Goal: Information Seeking & Learning: Check status

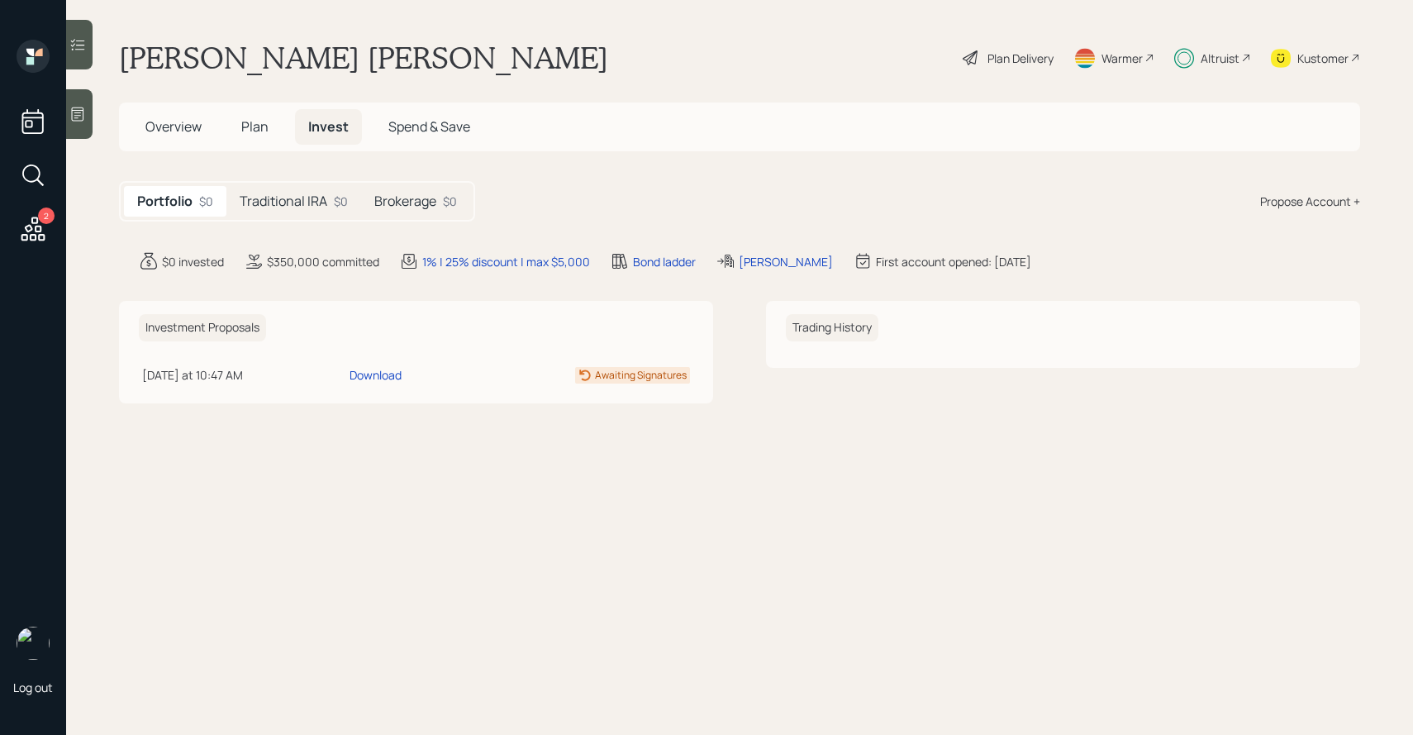
click at [313, 216] on div "Traditional IRA $0" at bounding box center [293, 201] width 135 height 31
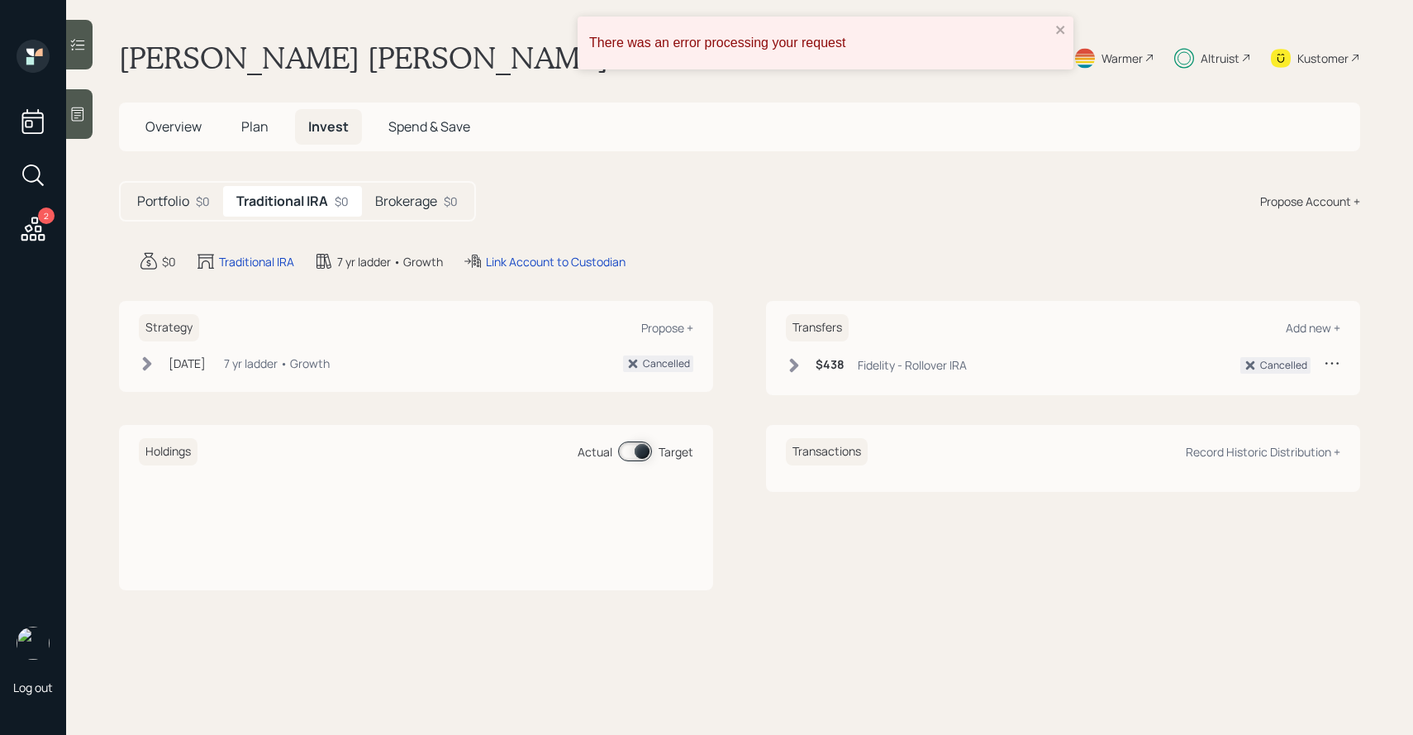
click at [400, 204] on h5 "Brokerage" at bounding box center [406, 201] width 62 height 16
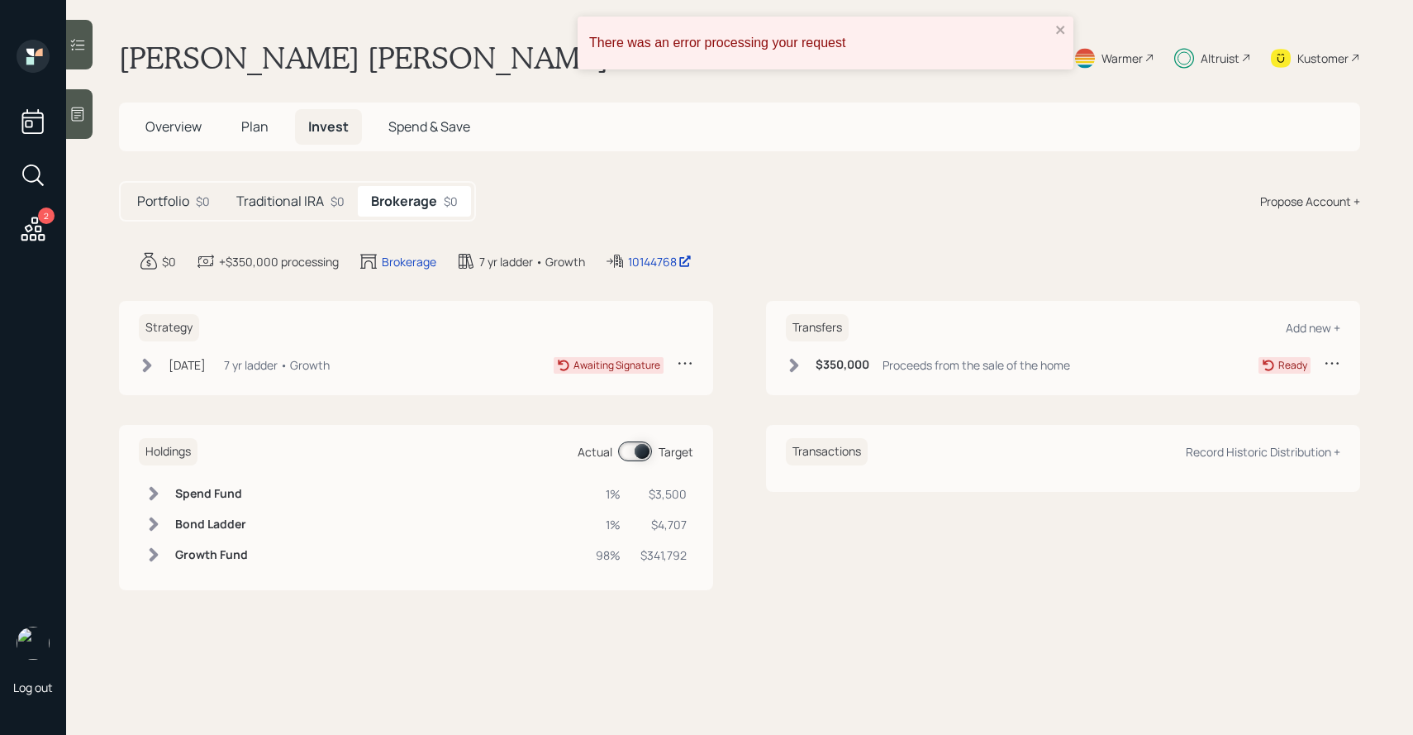
click at [312, 198] on h5 "Traditional IRA" at bounding box center [280, 201] width 88 height 16
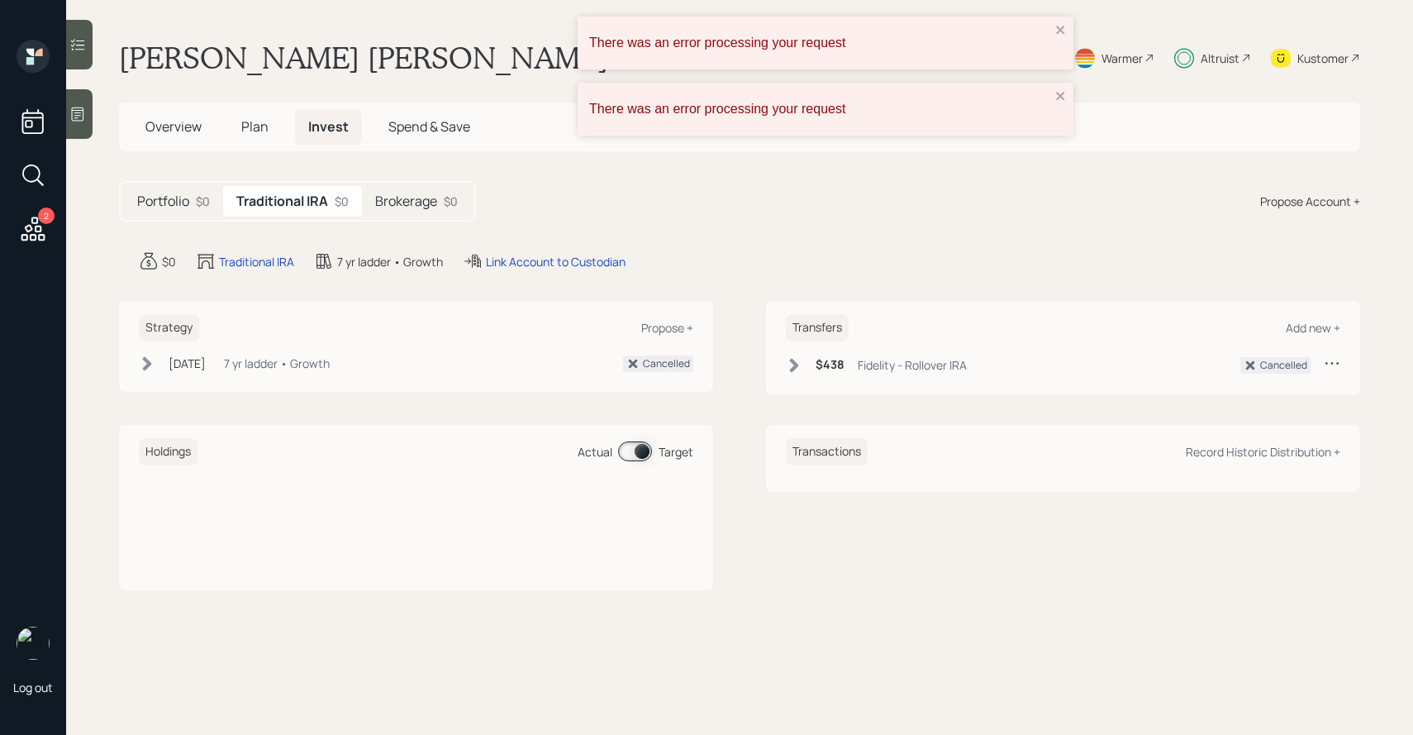
click at [395, 198] on h5 "Brokerage" at bounding box center [406, 201] width 62 height 16
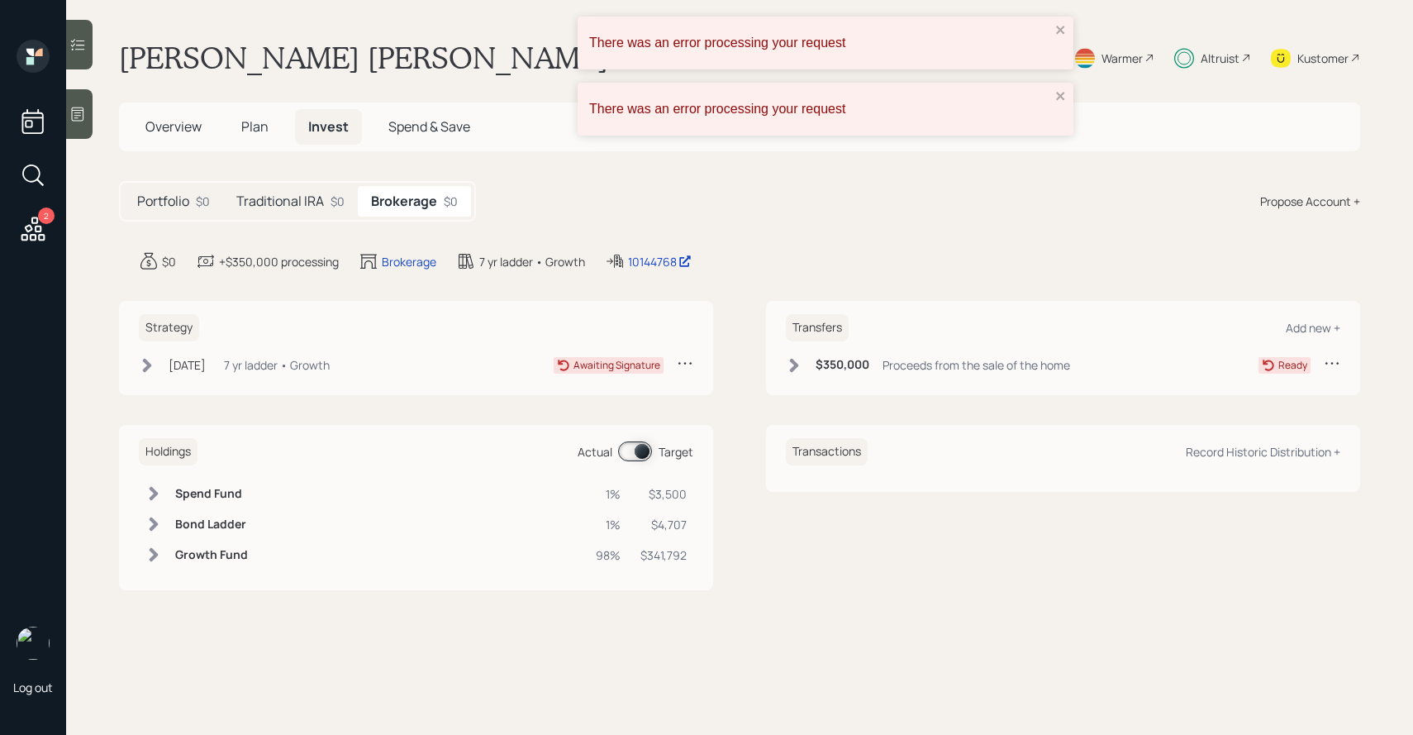
click at [309, 197] on h5 "Traditional IRA" at bounding box center [280, 201] width 88 height 16
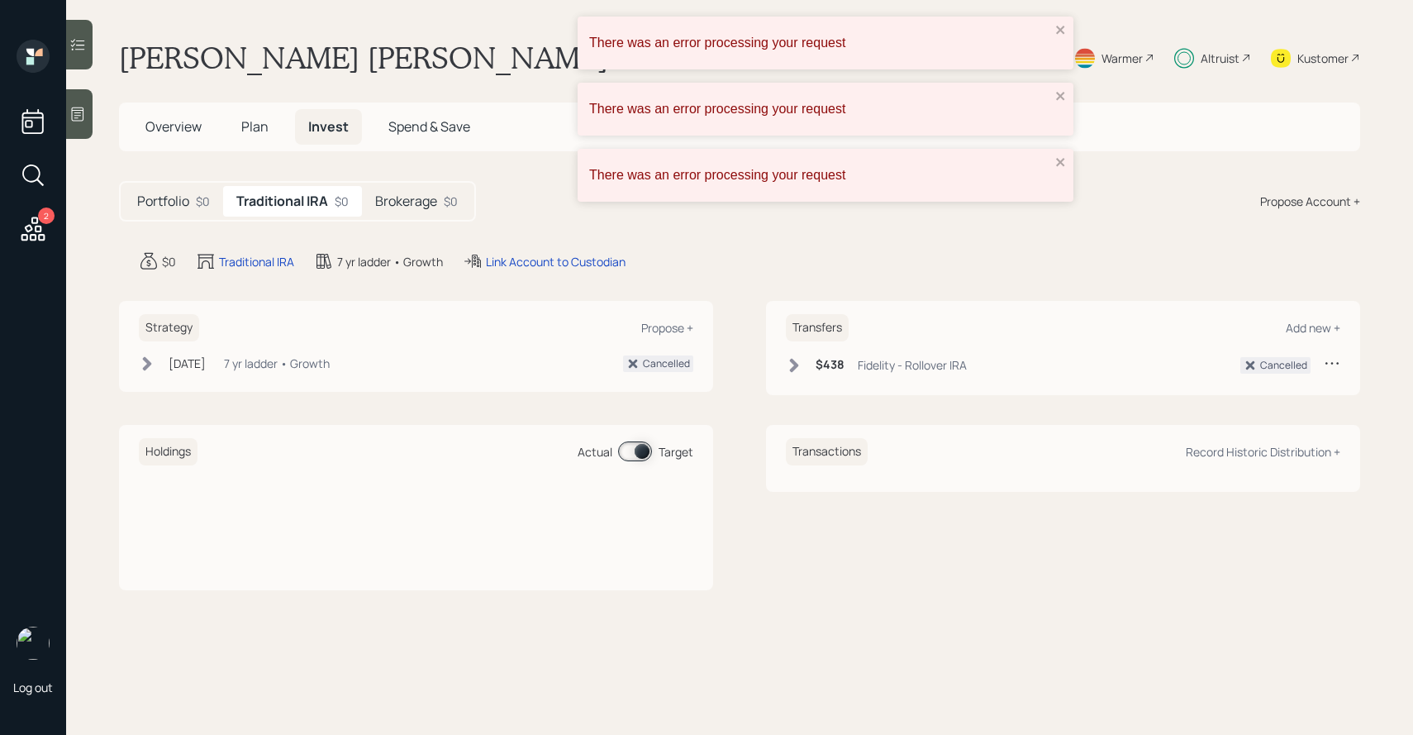
click at [246, 126] on span "Plan" at bounding box center [254, 126] width 27 height 18
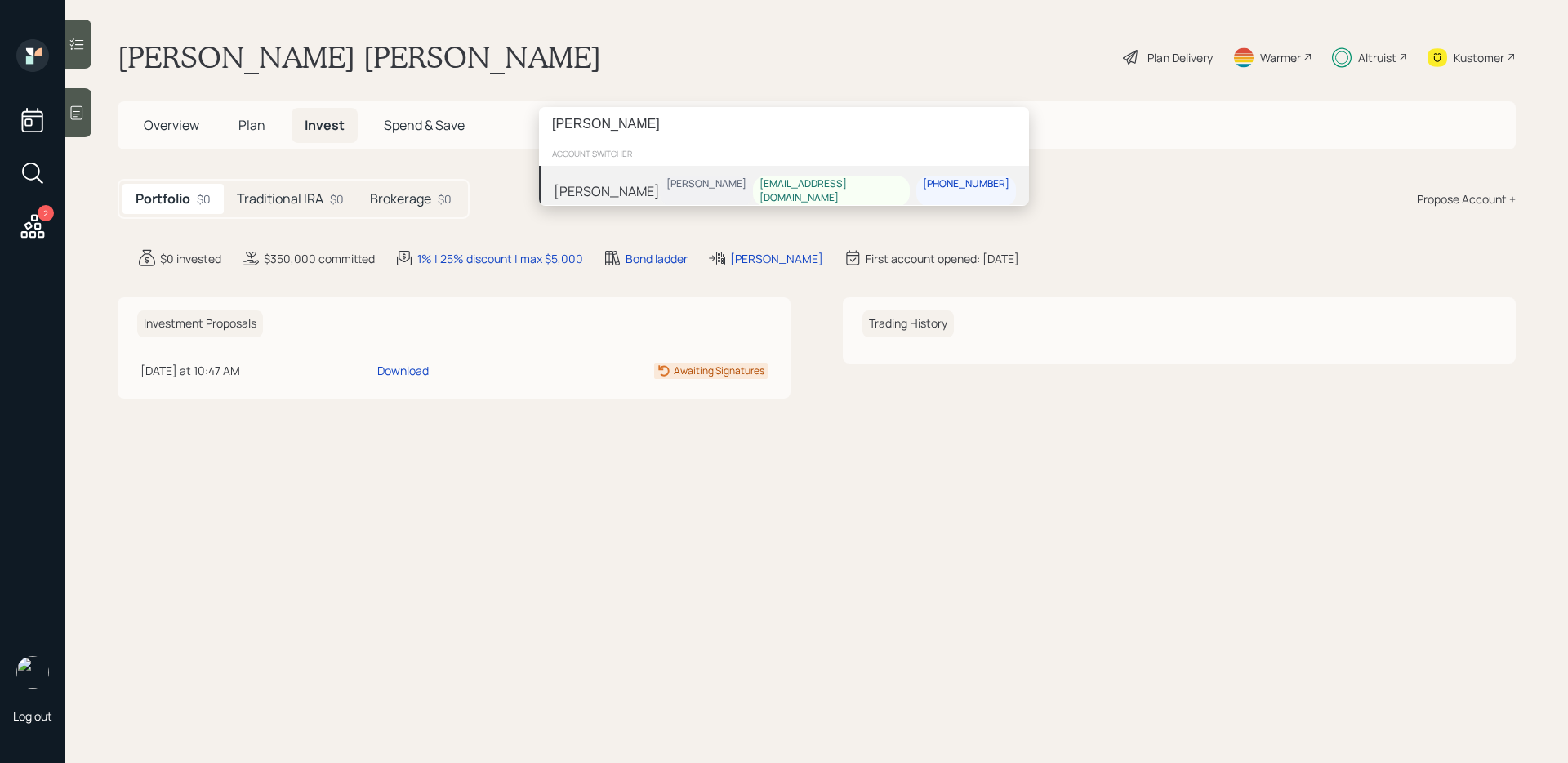
type input "ralph peter"
